Goal: Information Seeking & Learning: Learn about a topic

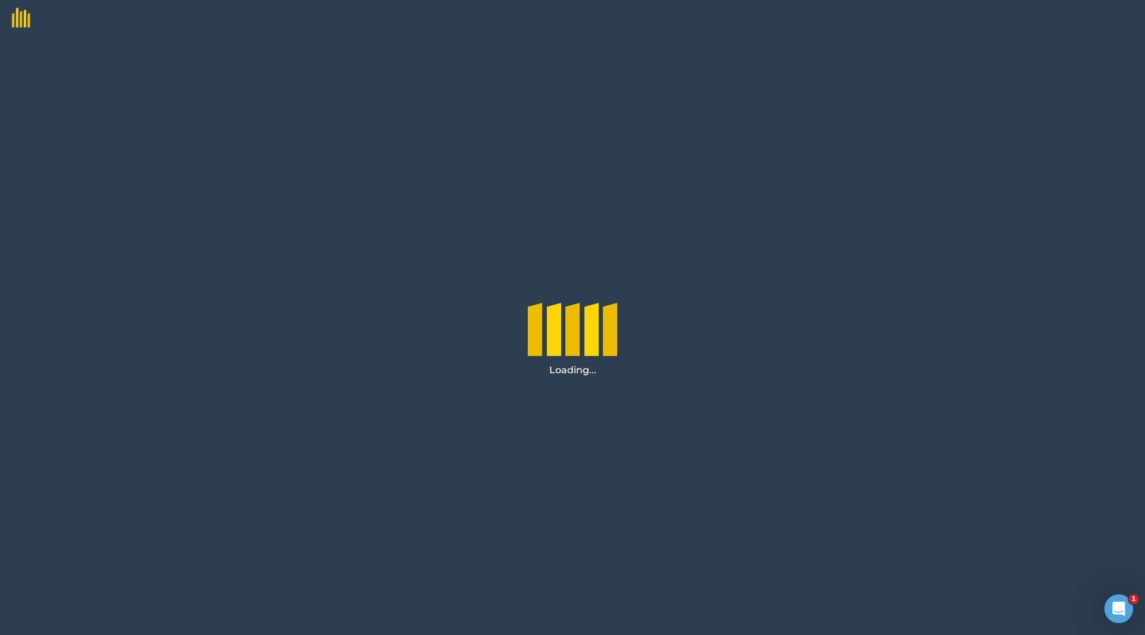
click at [477, 131] on div "Loading..." at bounding box center [572, 335] width 1145 height 599
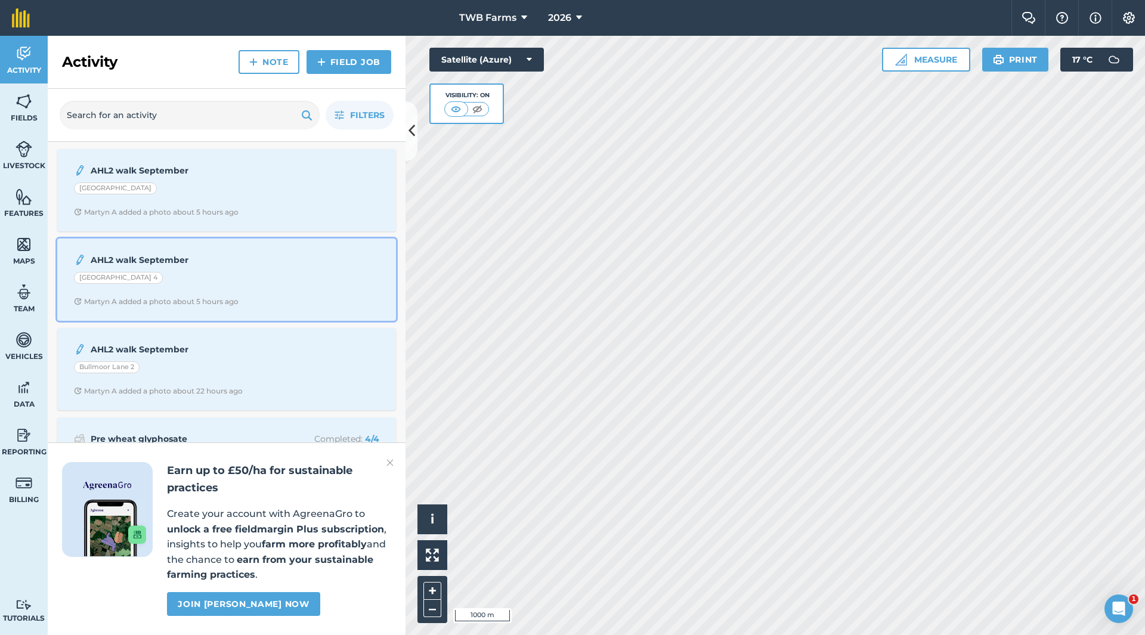
click at [118, 299] on div "Martyn A added a photo about 5 hours ago" at bounding box center [156, 302] width 165 height 10
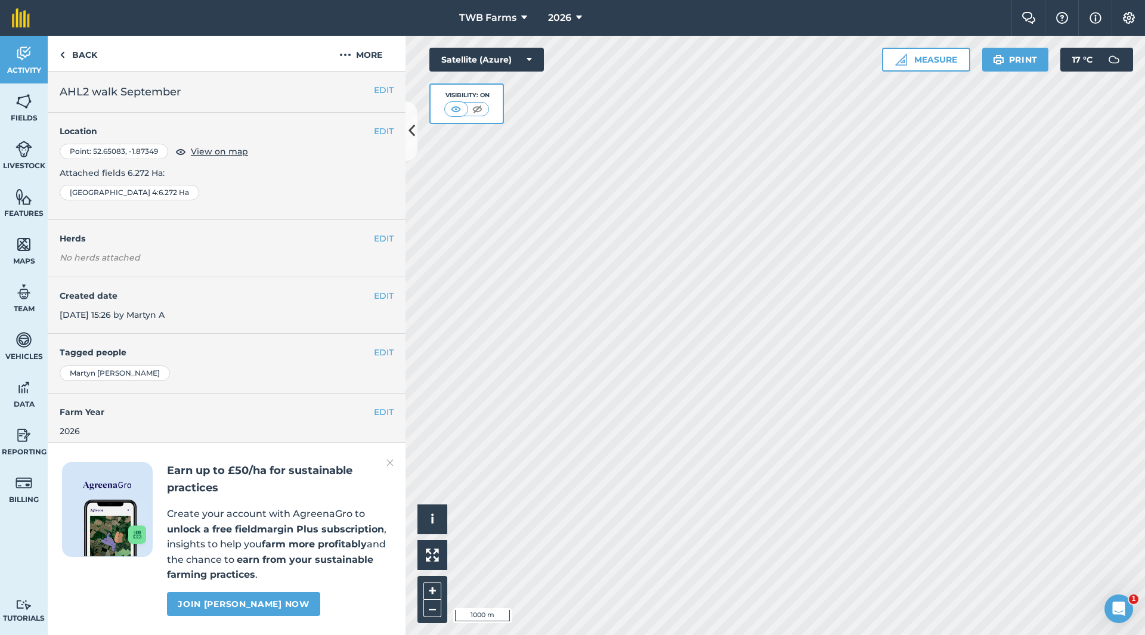
click at [194, 279] on div "EDIT Created date 15th Sep 2025, 15:26 by Martyn A" at bounding box center [227, 305] width 358 height 57
click at [412, 132] on icon at bounding box center [412, 130] width 7 height 21
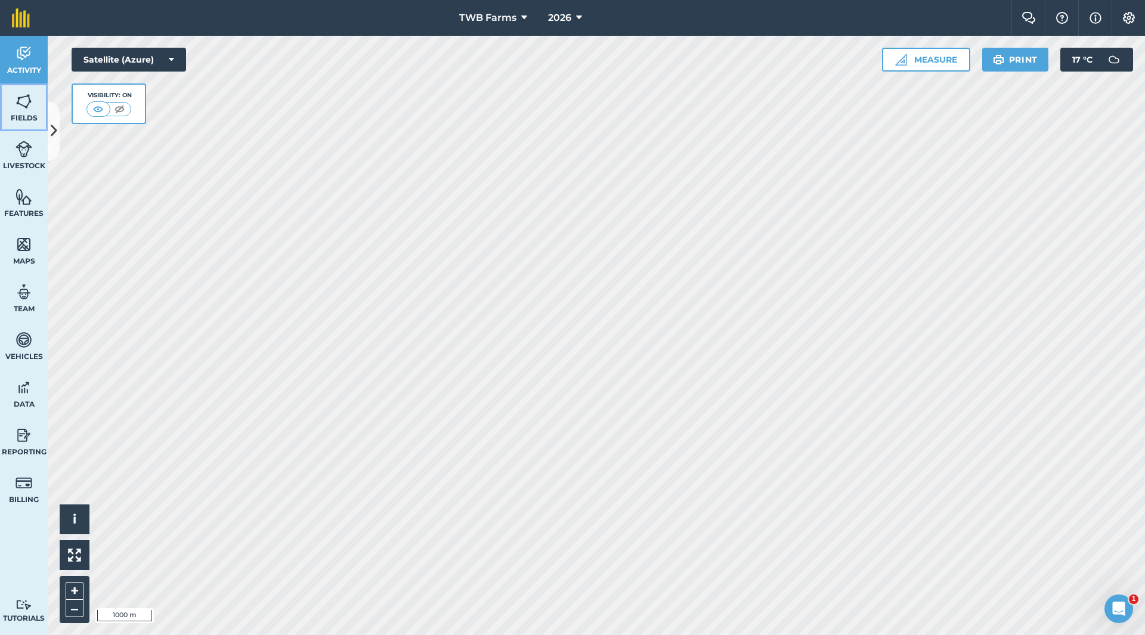
click at [33, 115] on span "Fields" at bounding box center [24, 118] width 48 height 10
click at [36, 112] on link "Fields" at bounding box center [24, 107] width 48 height 48
click at [55, 126] on icon at bounding box center [54, 130] width 7 height 21
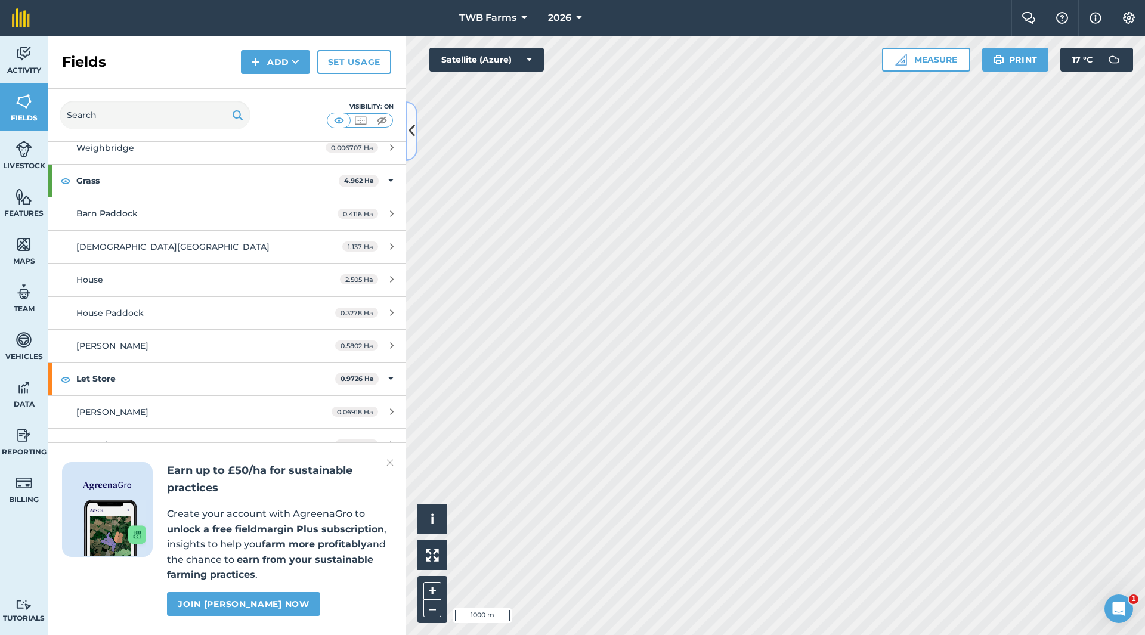
scroll to position [3877, 0]
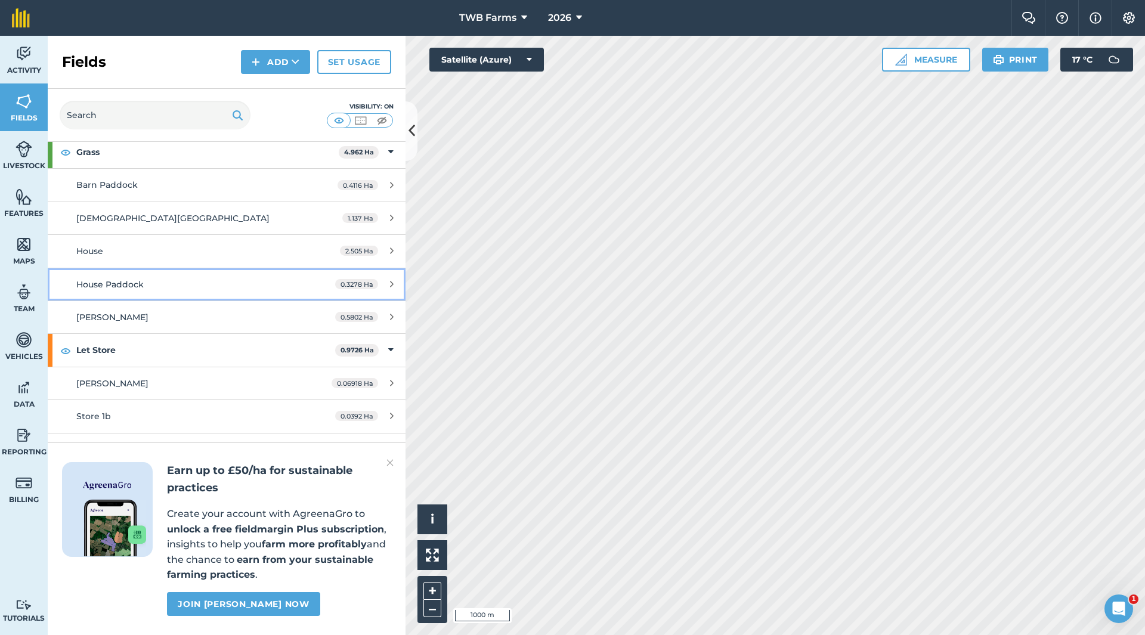
click at [119, 286] on span "House Paddock" at bounding box center [109, 284] width 67 height 11
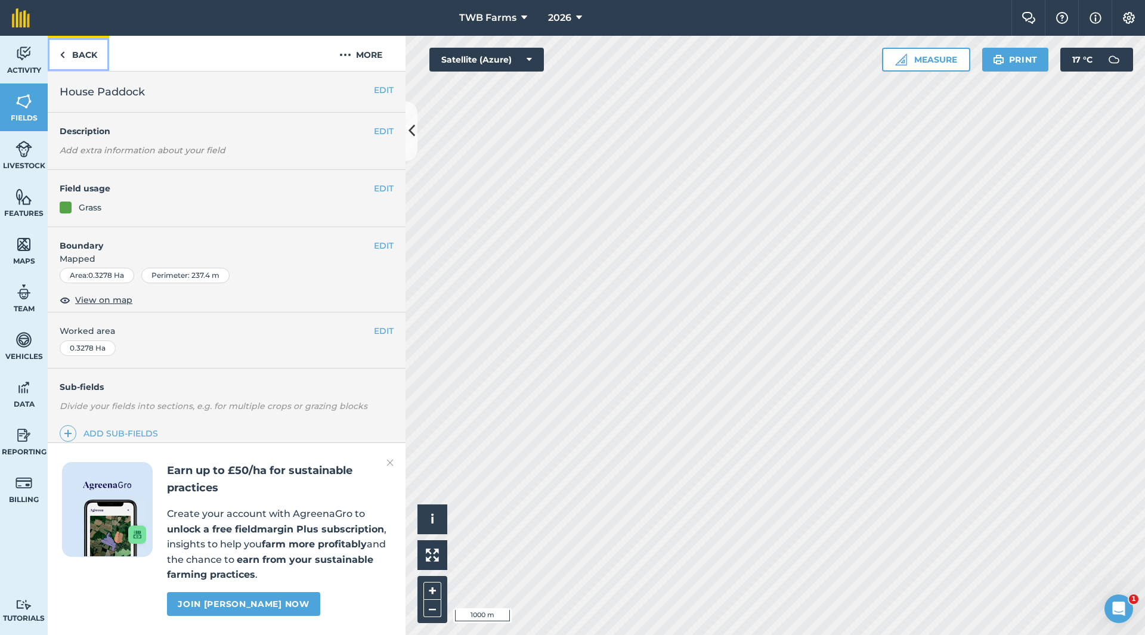
click at [72, 54] on link "Back" at bounding box center [78, 53] width 61 height 35
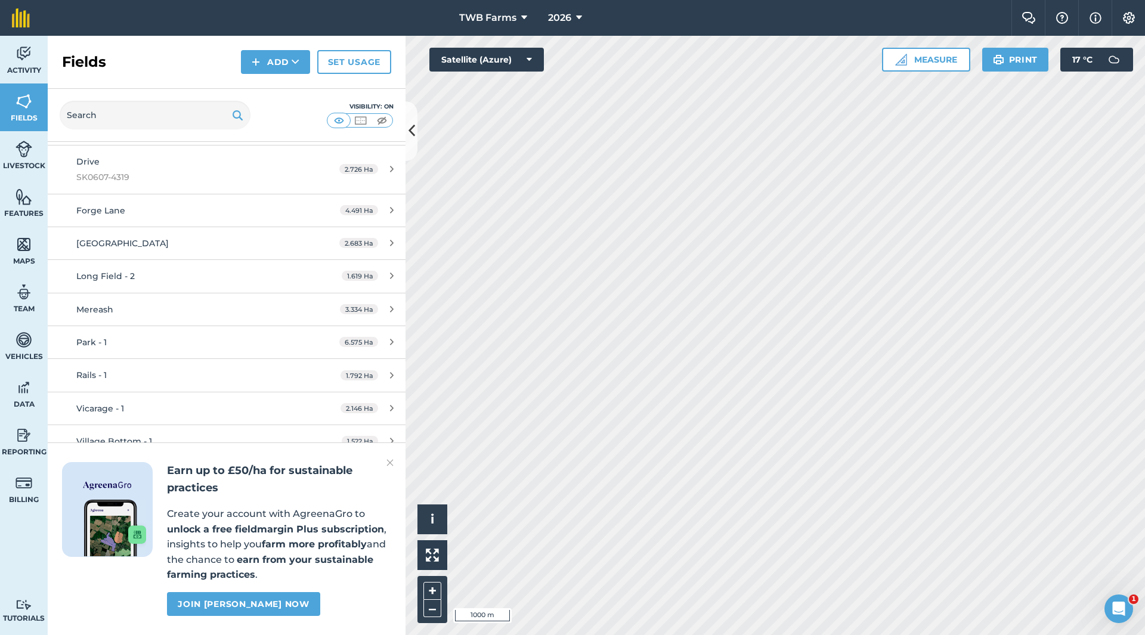
scroll to position [3101, 0]
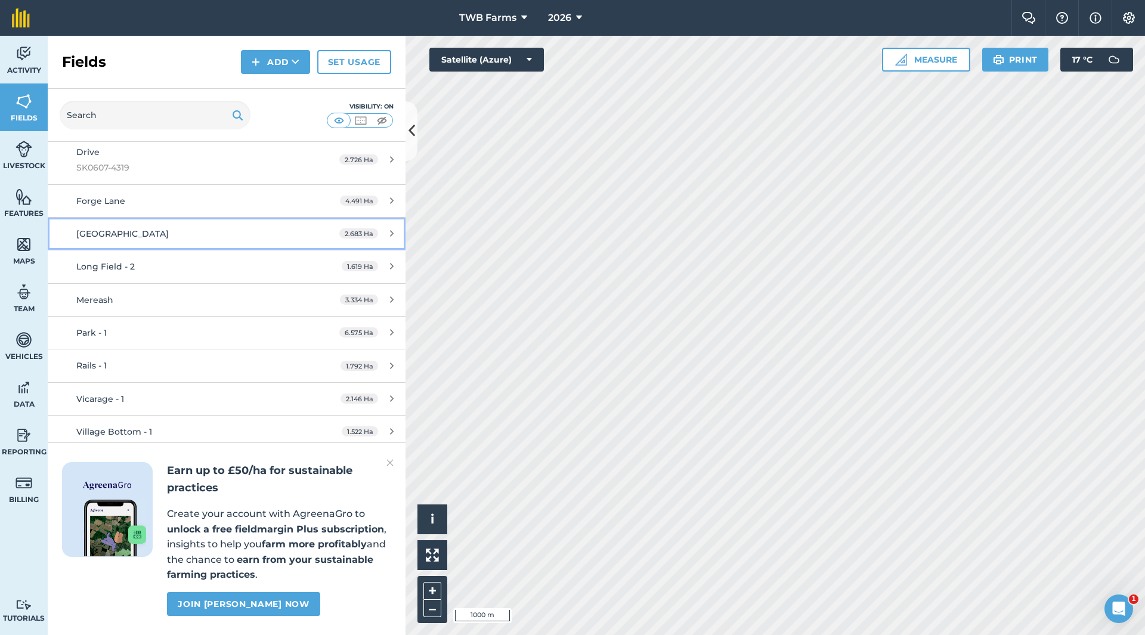
click at [385, 233] on div "2.683 Ha" at bounding box center [366, 234] width 78 height 10
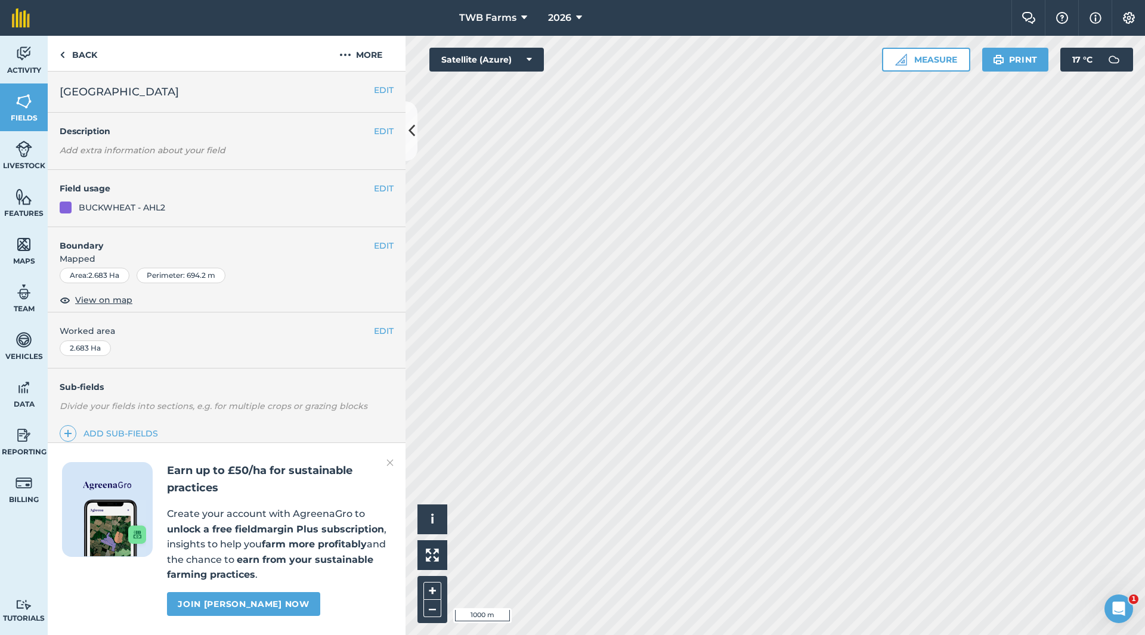
click at [391, 463] on img at bounding box center [389, 463] width 7 height 14
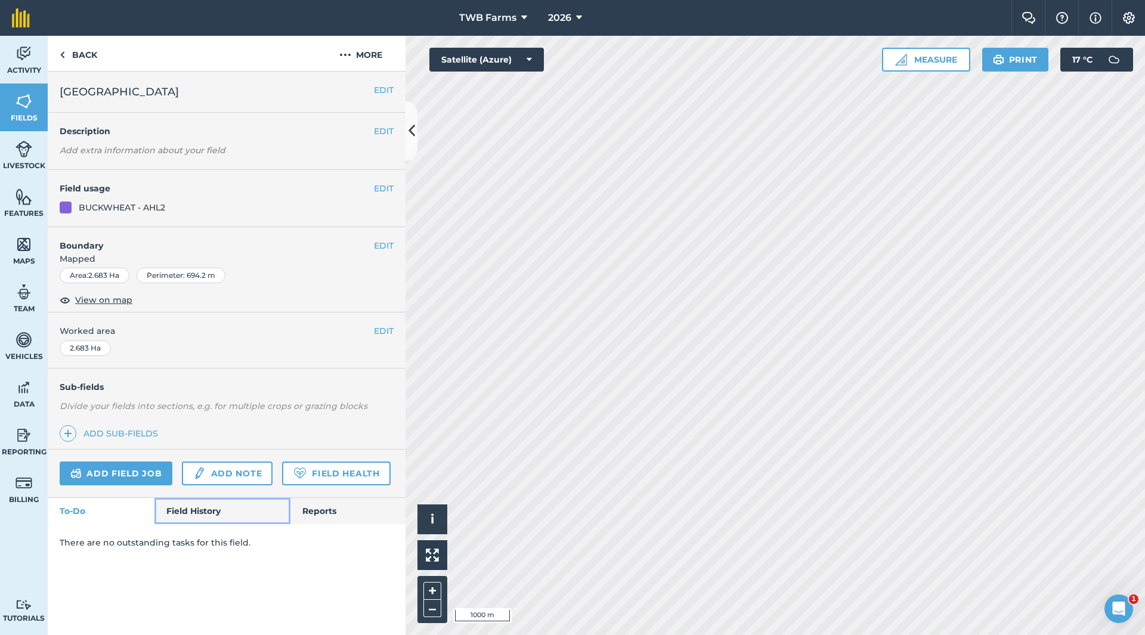
click at [203, 512] on link "Field History" at bounding box center [221, 511] width 135 height 26
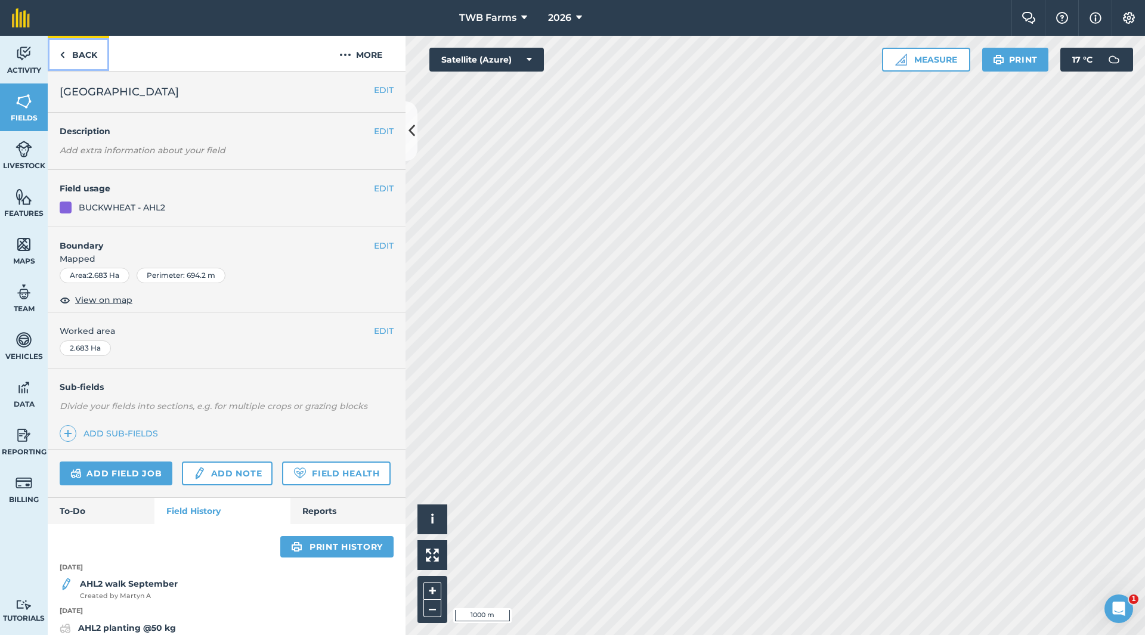
click at [74, 52] on link "Back" at bounding box center [78, 53] width 61 height 35
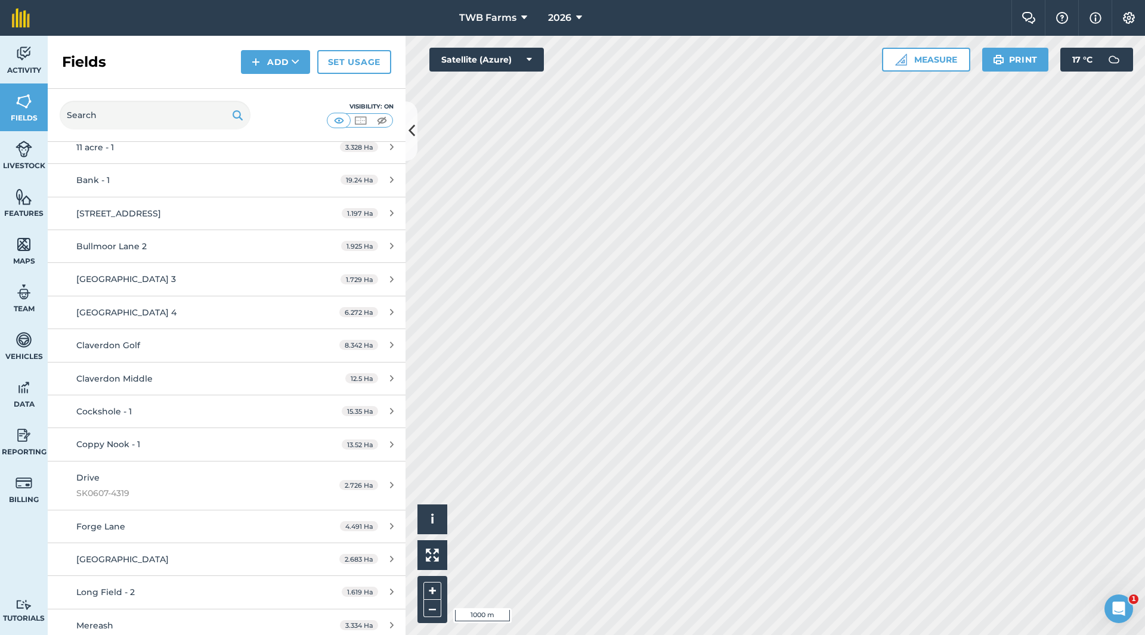
scroll to position [2803, 0]
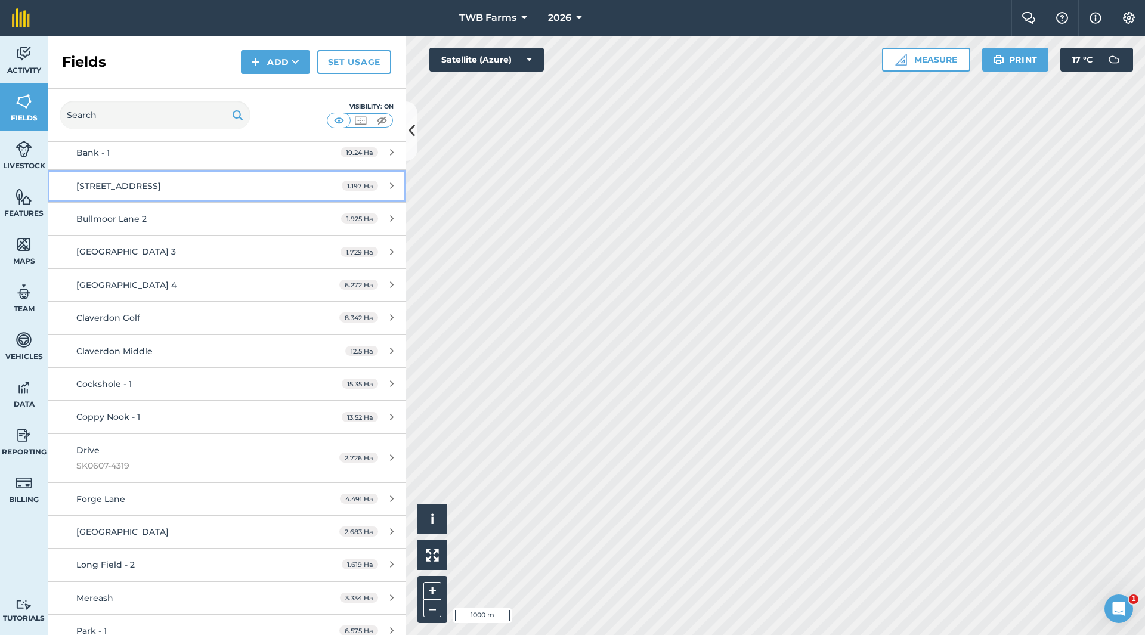
click at [240, 184] on div "Bullmoor Lane 1" at bounding box center [188, 186] width 224 height 13
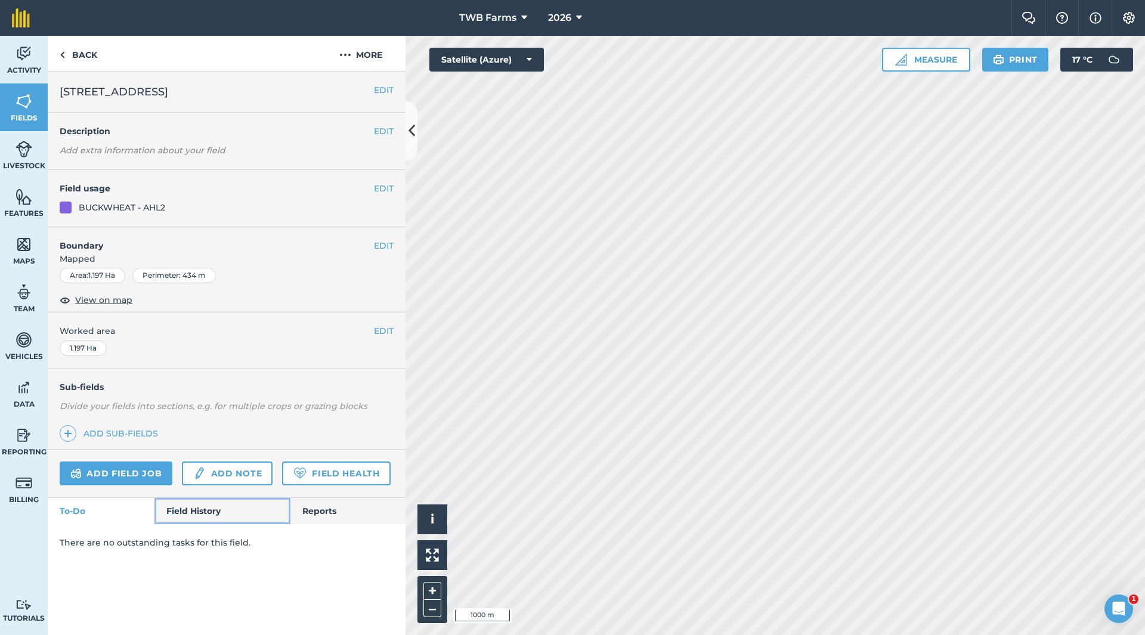
click at [215, 513] on link "Field History" at bounding box center [221, 511] width 135 height 26
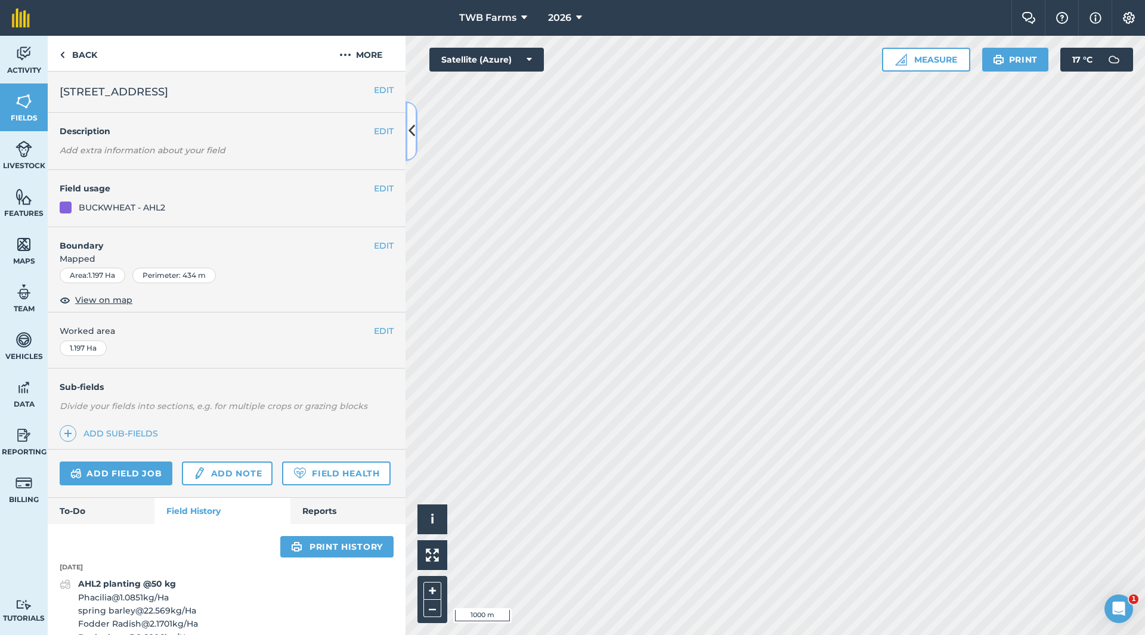
click at [410, 131] on icon at bounding box center [412, 130] width 7 height 21
